Goal: Task Accomplishment & Management: Use online tool/utility

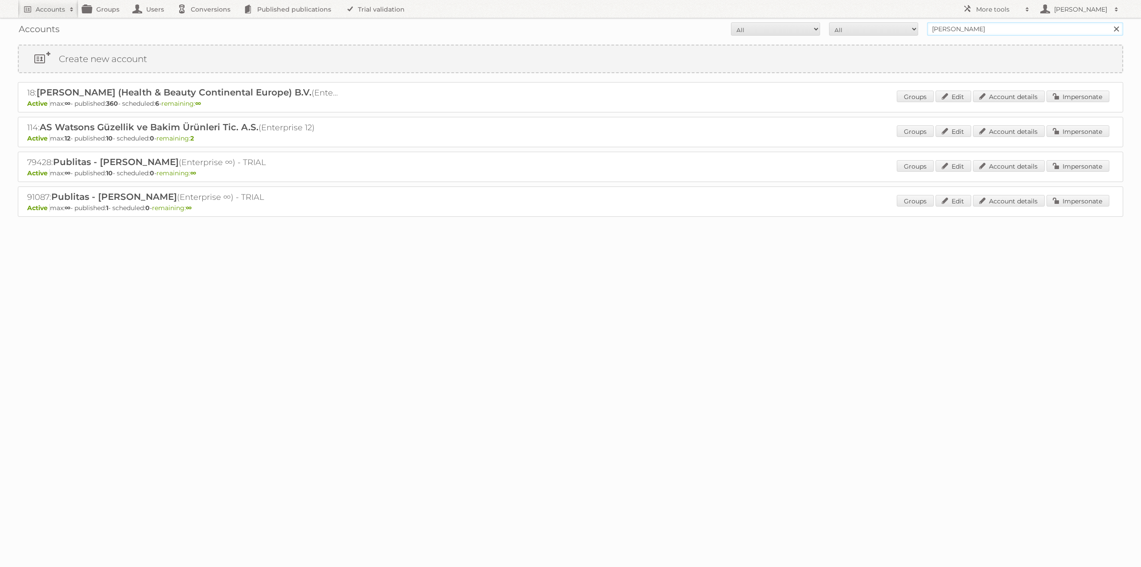
drag, startPoint x: 969, startPoint y: 31, endPoint x: 855, endPoint y: 29, distance: 114.2
click at [856, 29] on form "All Active Expired Pending All Paid Trials Self service a.s [PERSON_NAME] Search" at bounding box center [571, 28] width 1106 height 13
type input "limbov"
click at [1110, 22] on input "Search" at bounding box center [1116, 28] width 13 height 13
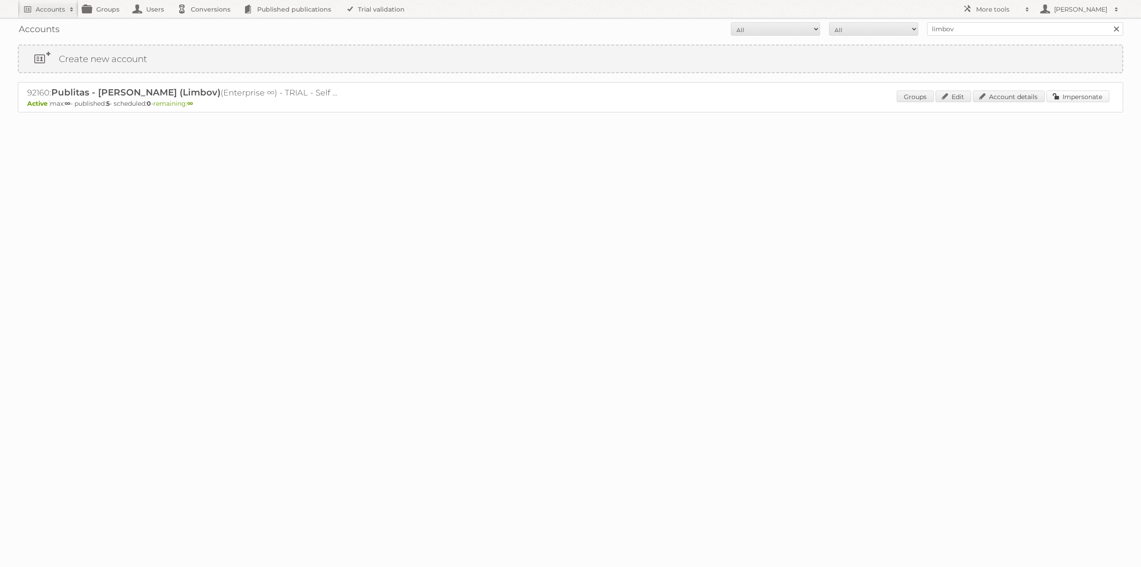
click at [1067, 92] on link "Impersonate" at bounding box center [1078, 97] width 63 height 12
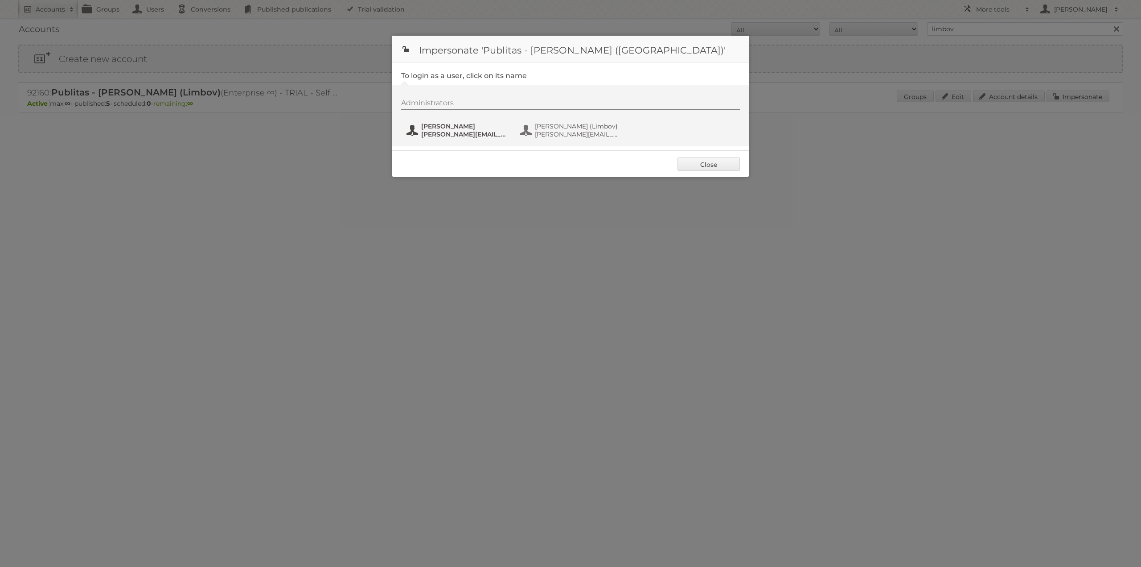
click at [484, 134] on span "j.solon@publitas.com" at bounding box center [464, 134] width 87 height 8
